Goal: Information Seeking & Learning: Learn about a topic

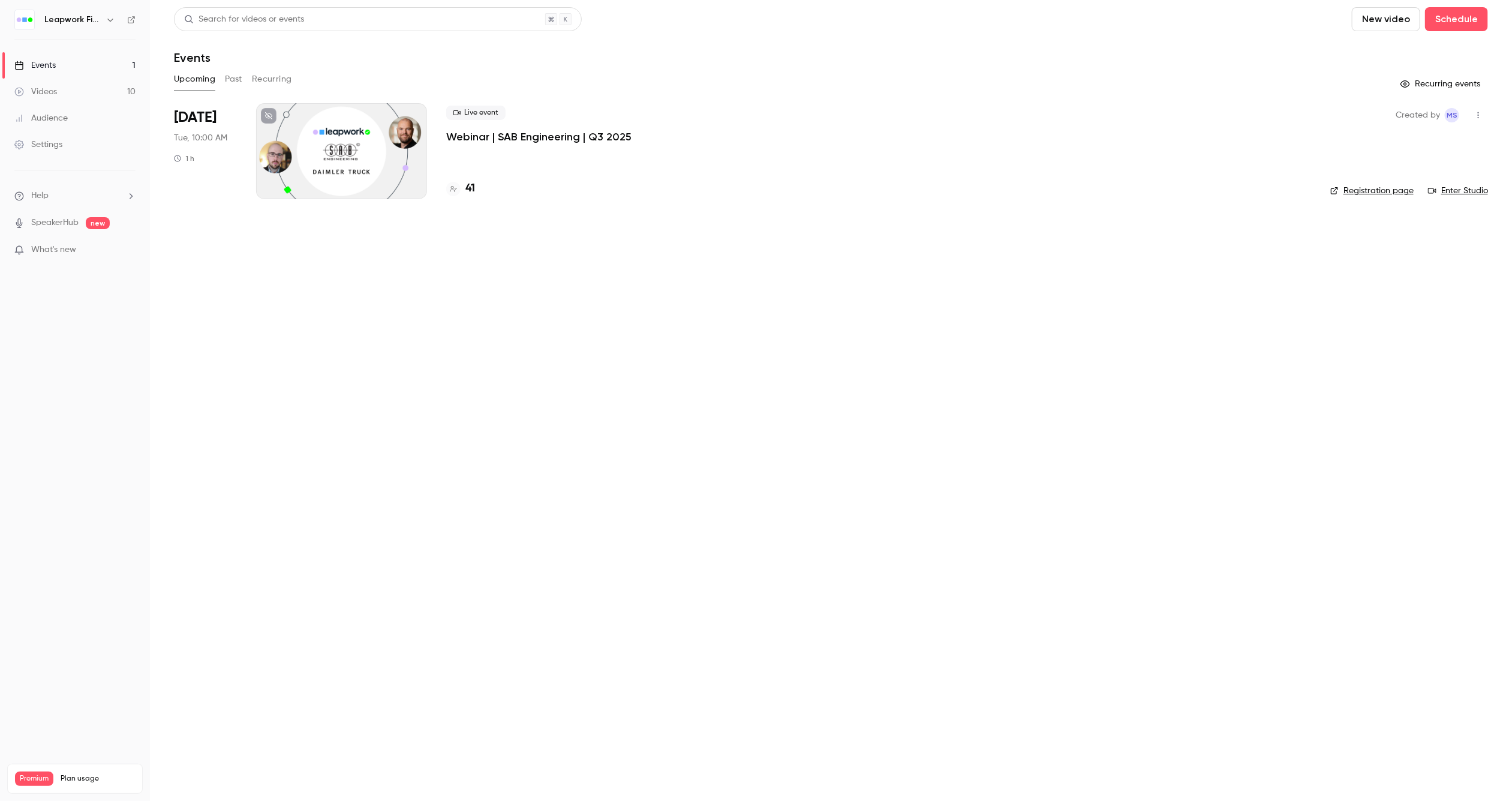
click at [113, 23] on icon "button" at bounding box center [110, 19] width 9 height 9
click at [95, 116] on span "Switch channel" at bounding box center [74, 110] width 61 height 13
click at [95, 134] on div "Leapwork Online Event" at bounding box center [112, 135] width 137 height 12
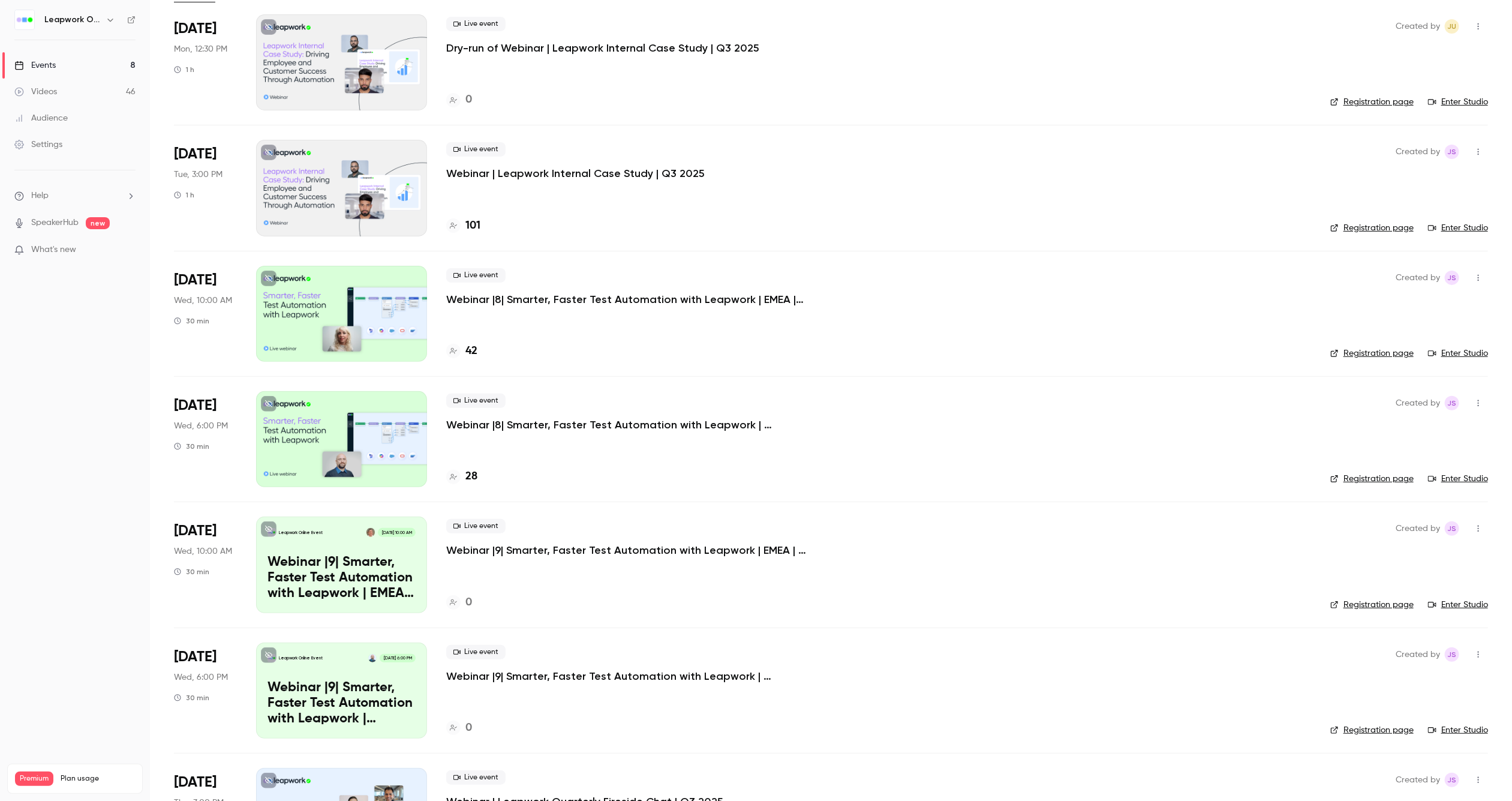
scroll to position [112, 0]
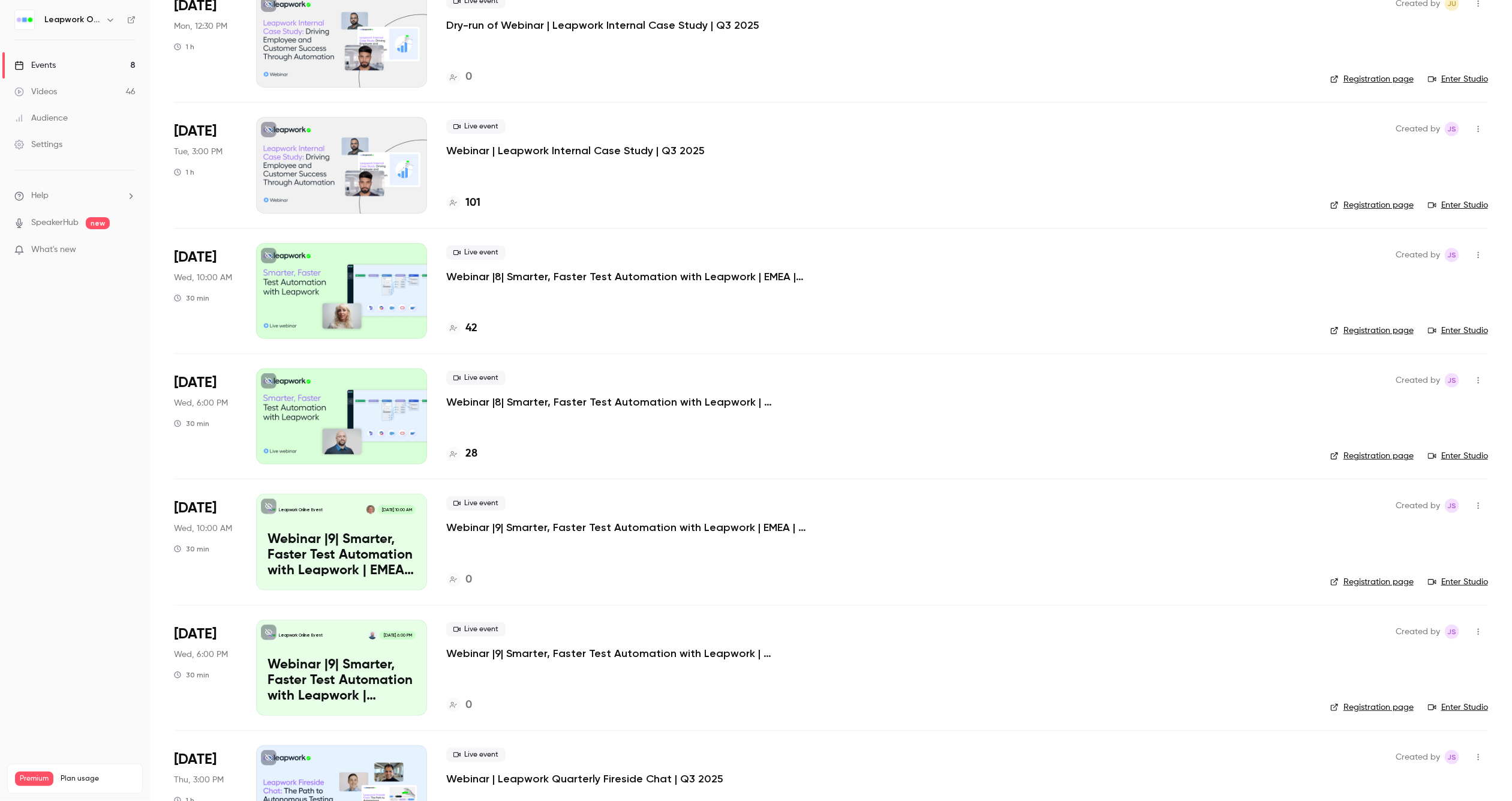
click at [551, 283] on p "Webinar |8| Smarter, Faster Test Automation with Leapwork | EMEA | Q3 2025" at bounding box center [626, 276] width 360 height 15
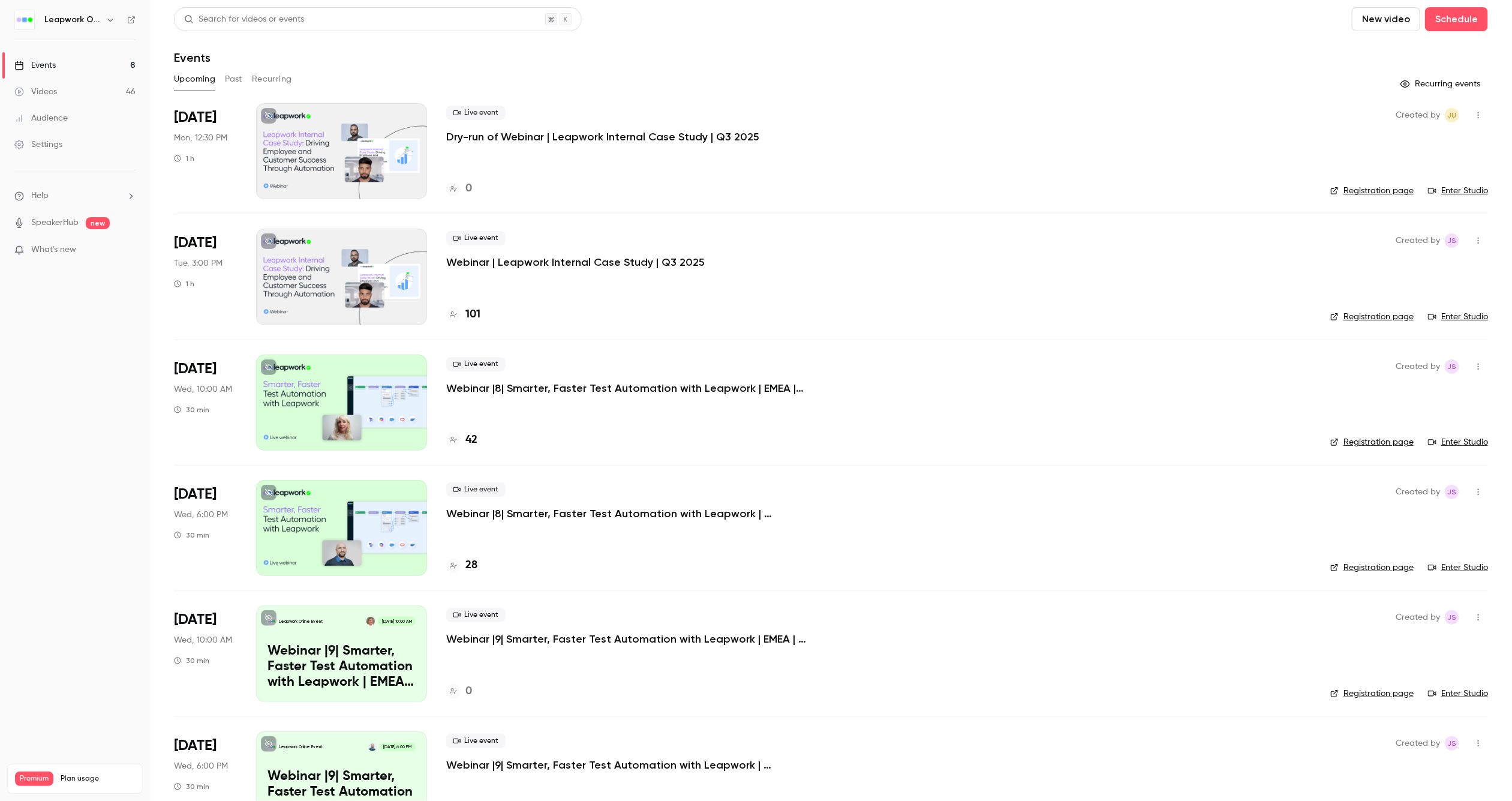
click at [238, 83] on button "Past" at bounding box center [233, 79] width 17 height 19
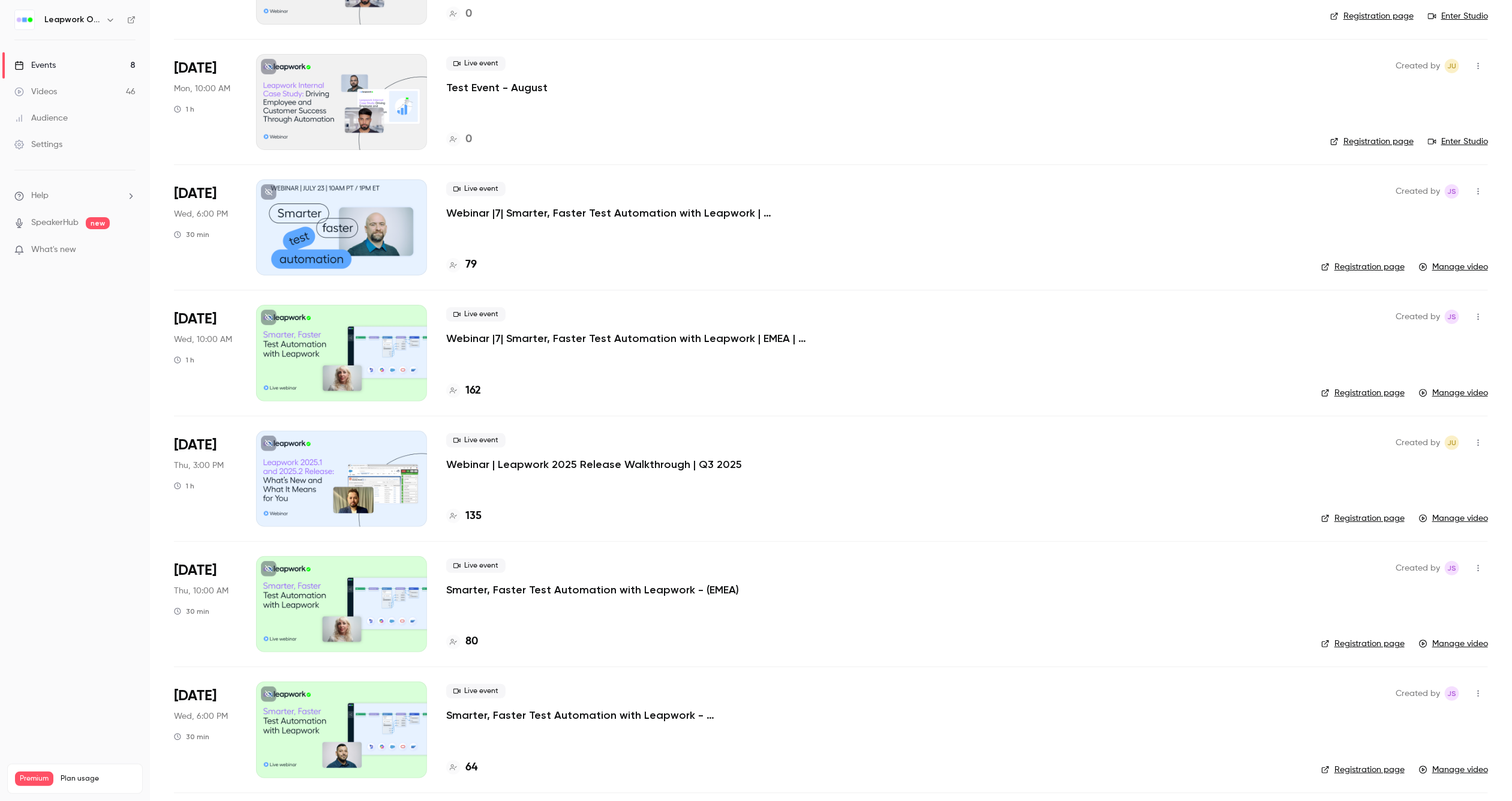
scroll to position [354, 0]
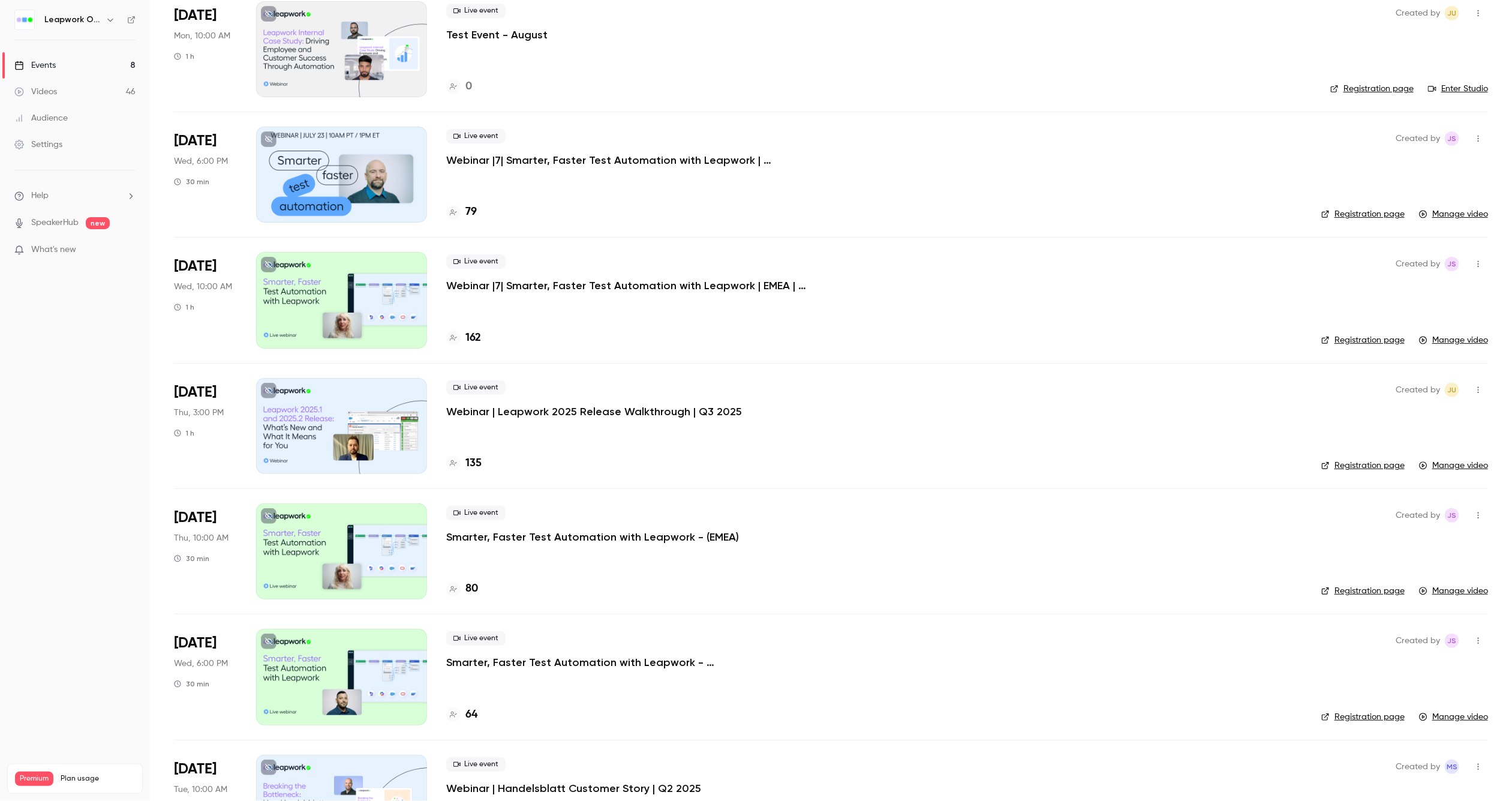
click at [554, 288] on p "Webinar |7| Smarter, Faster Test Automation with Leapwork | EMEA | Q2 2025" at bounding box center [626, 286] width 360 height 15
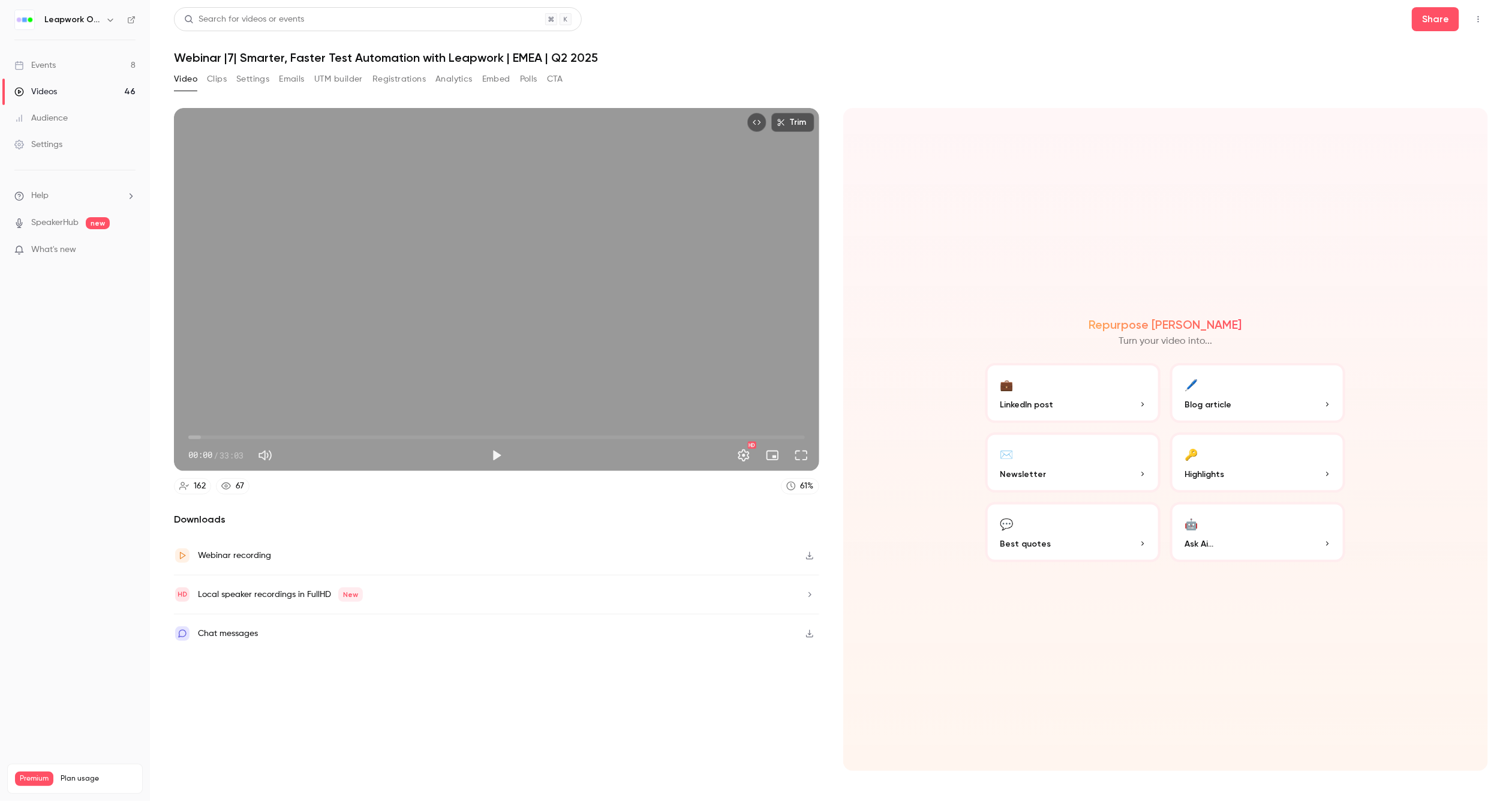
click at [73, 90] on link "Videos 46" at bounding box center [74, 92] width 150 height 27
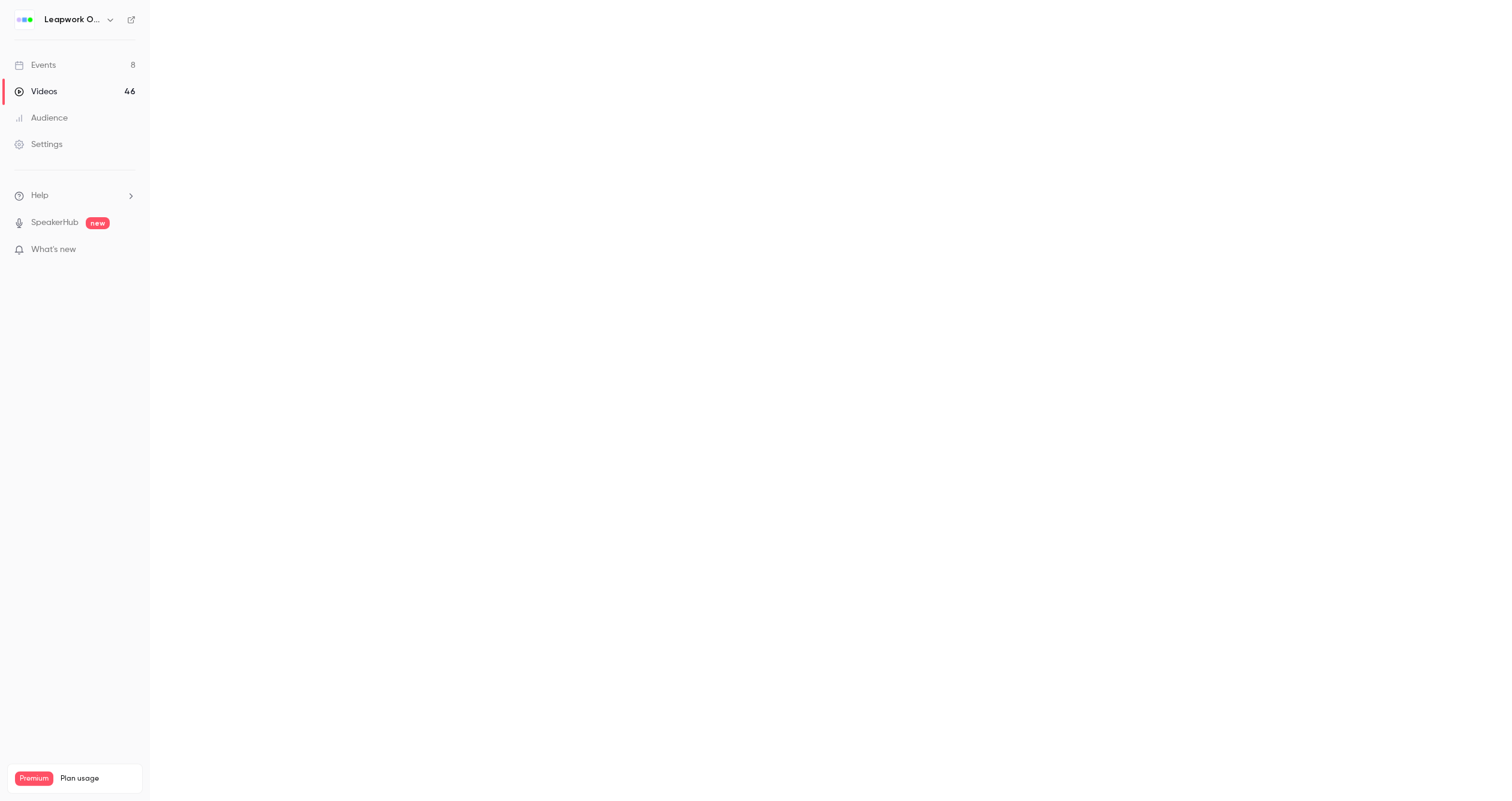
click at [73, 90] on link "Videos 46" at bounding box center [74, 92] width 150 height 27
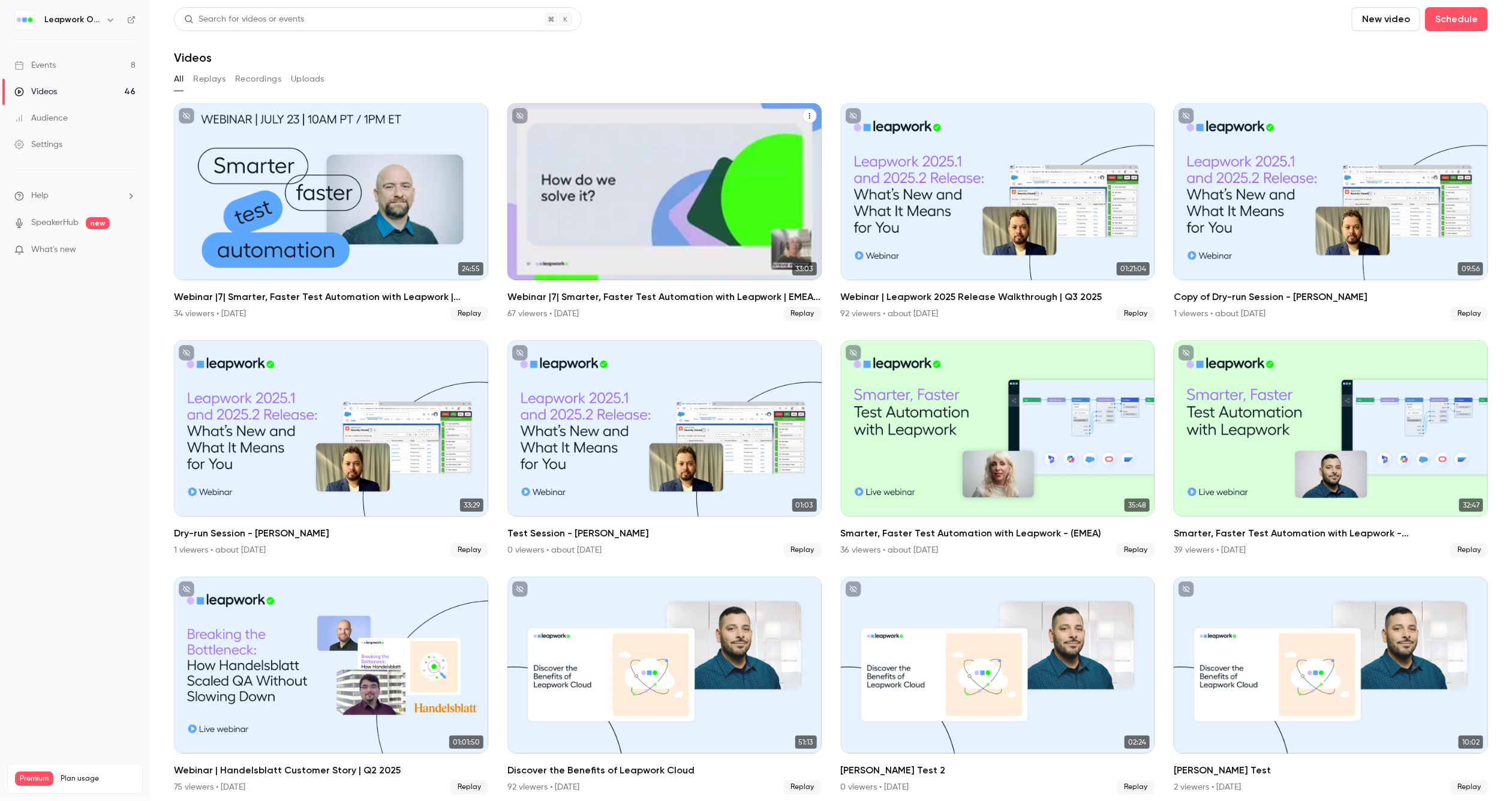
click at [806, 112] on icon "Webinar |7| Smarter, Faster Test Automation with Leapwork | EMEA | Q2 2025" at bounding box center [810, 116] width 7 height 7
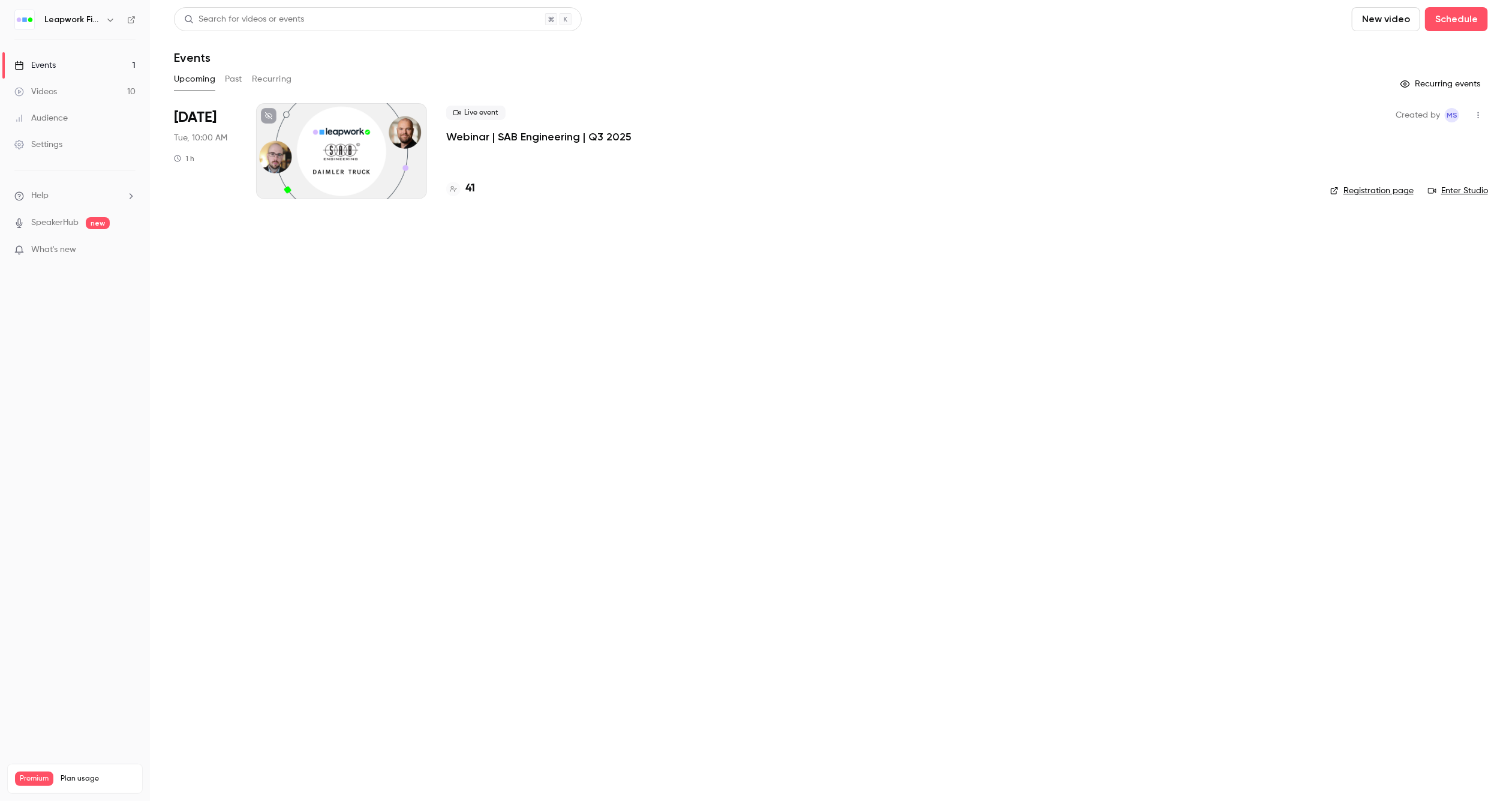
click at [108, 19] on icon "button" at bounding box center [110, 19] width 9 height 9
click at [79, 115] on span "Switch channel" at bounding box center [74, 110] width 61 height 13
click at [83, 141] on div "Leapwork Online Event" at bounding box center [112, 135] width 137 height 12
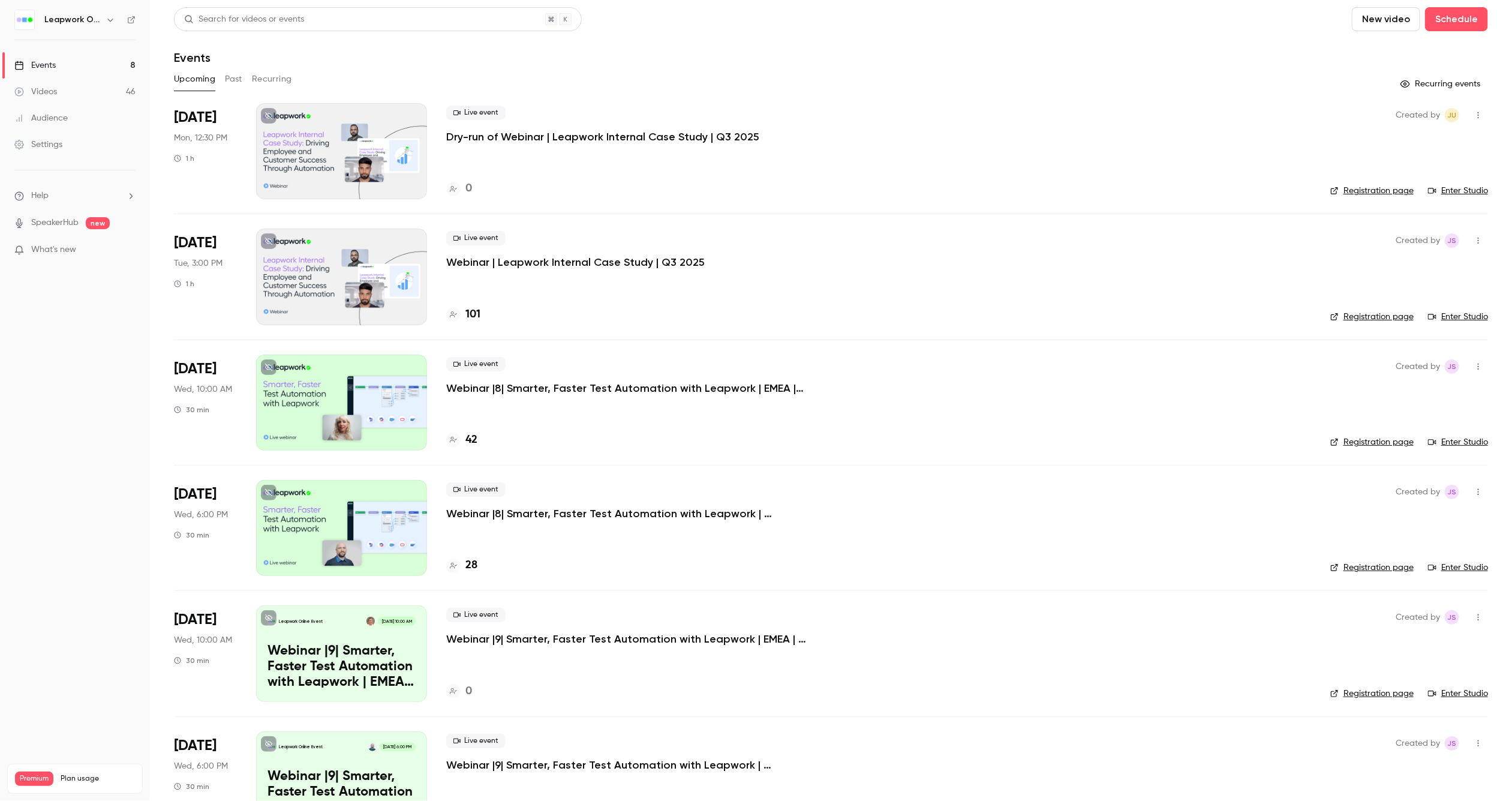
click at [238, 82] on button "Past" at bounding box center [233, 79] width 17 height 19
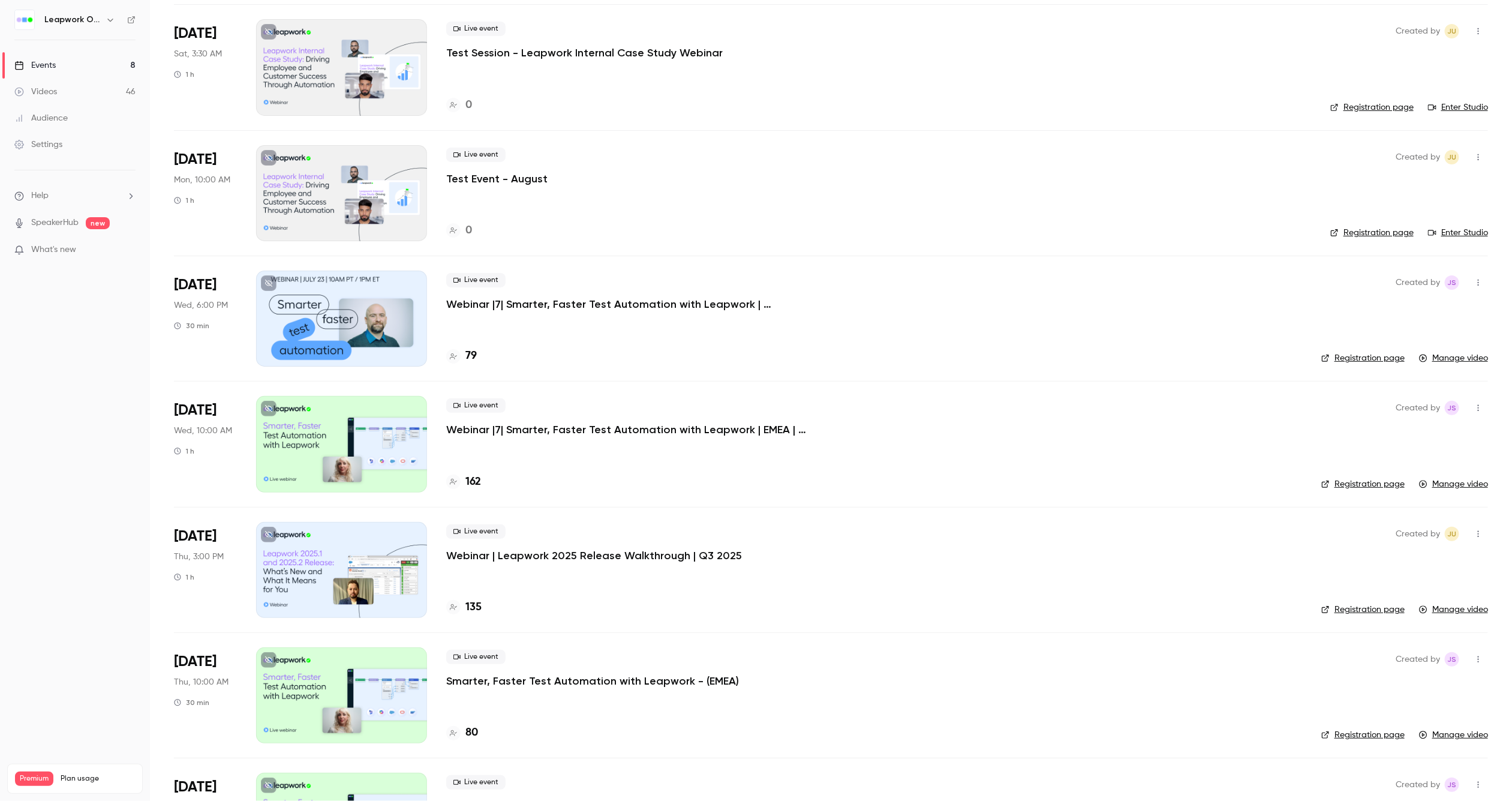
scroll to position [292, 0]
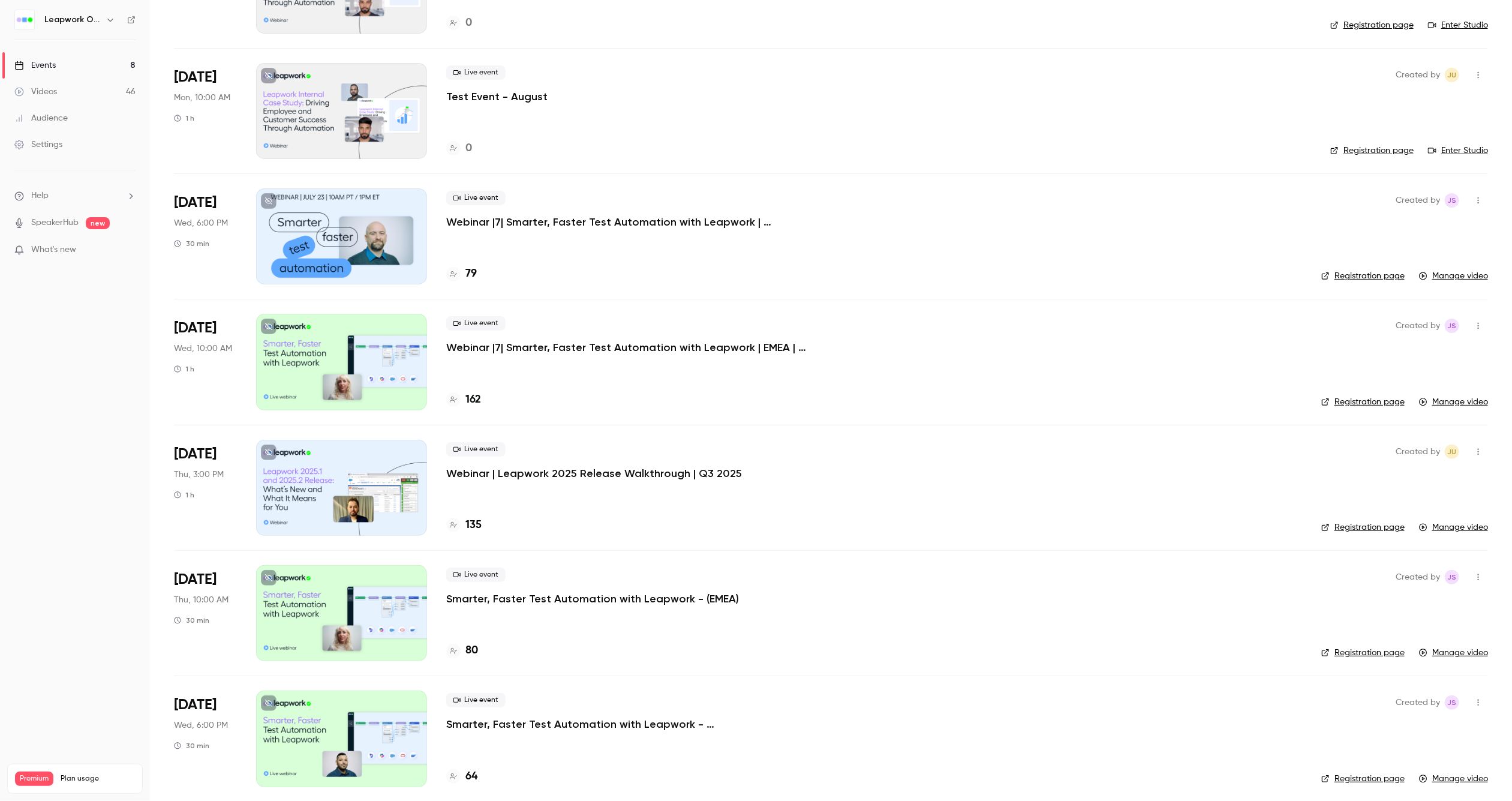
click at [601, 349] on p "Webinar |7| Smarter, Faster Test Automation with Leapwork | EMEA | Q2 2025" at bounding box center [626, 348] width 360 height 15
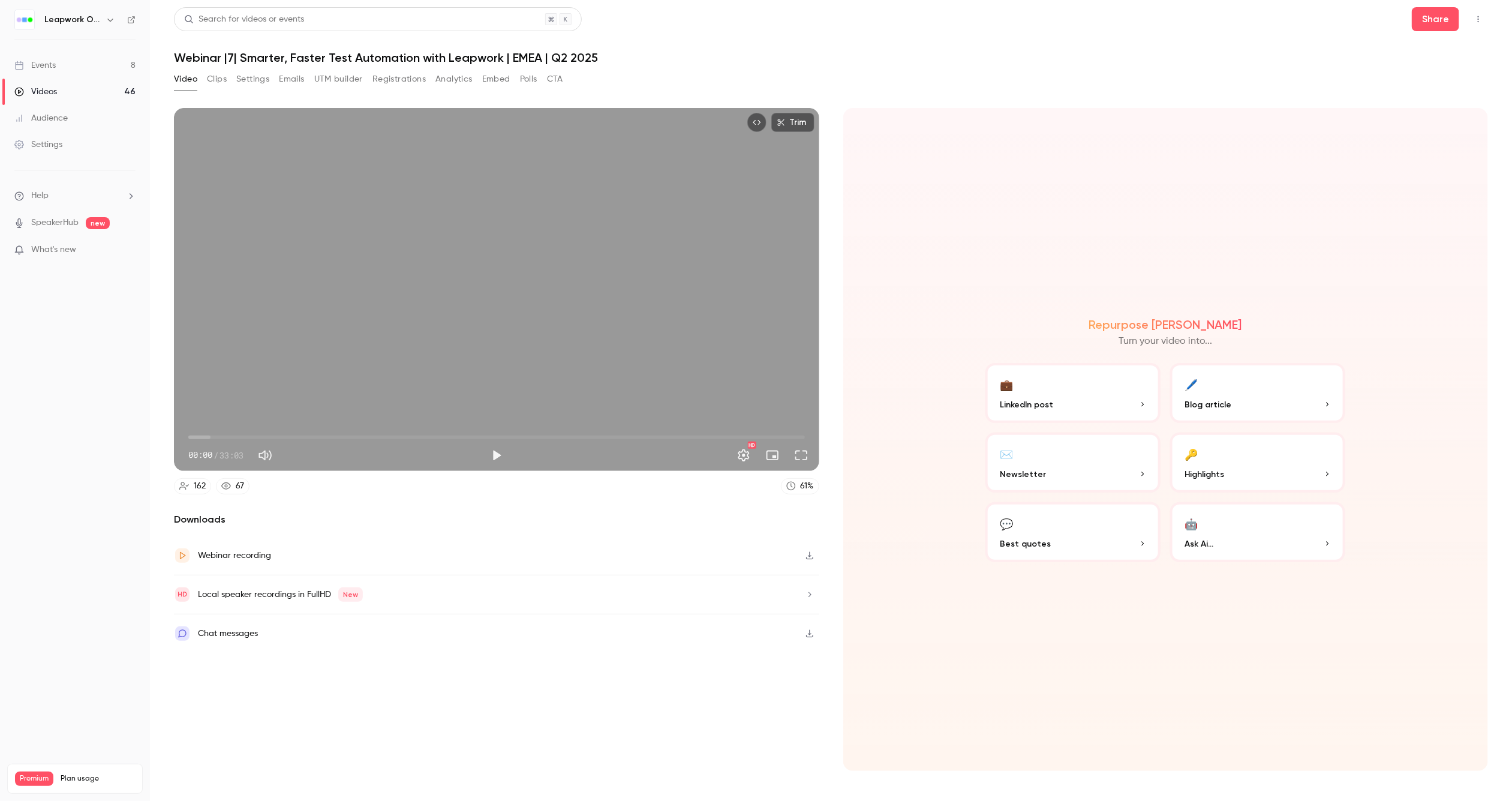
click at [807, 556] on icon "button" at bounding box center [810, 556] width 9 height 8
